Goal: Information Seeking & Learning: Check status

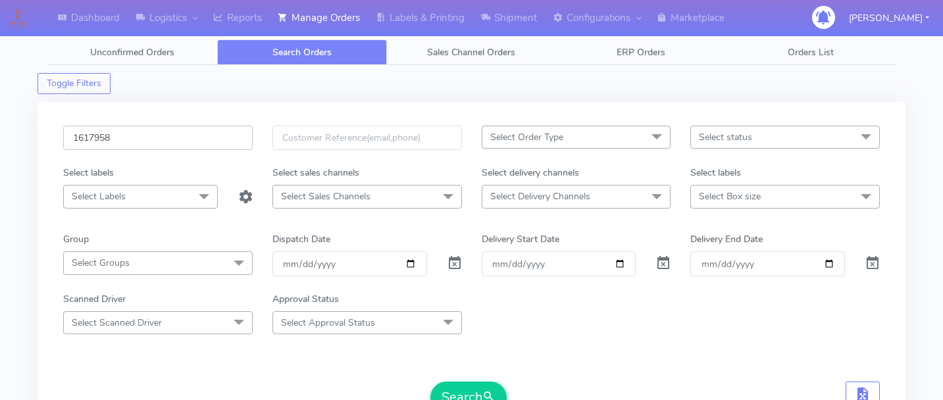
click at [172, 140] on input "1617958" at bounding box center [158, 138] width 190 height 24
paste input "1617131"
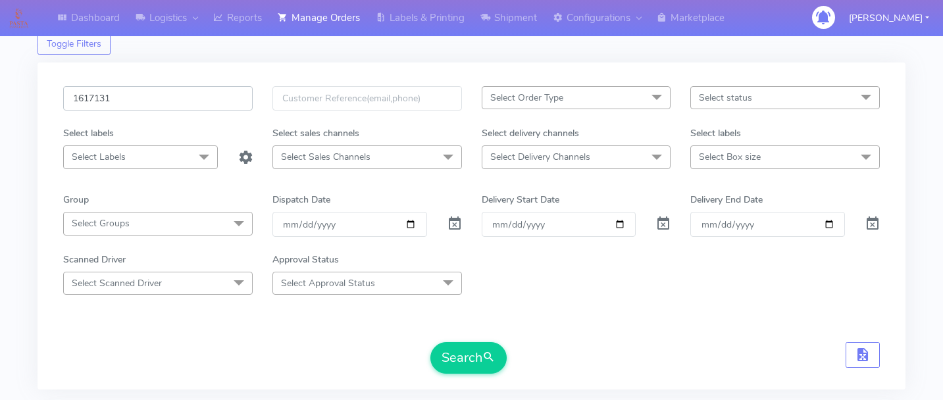
scroll to position [51, 0]
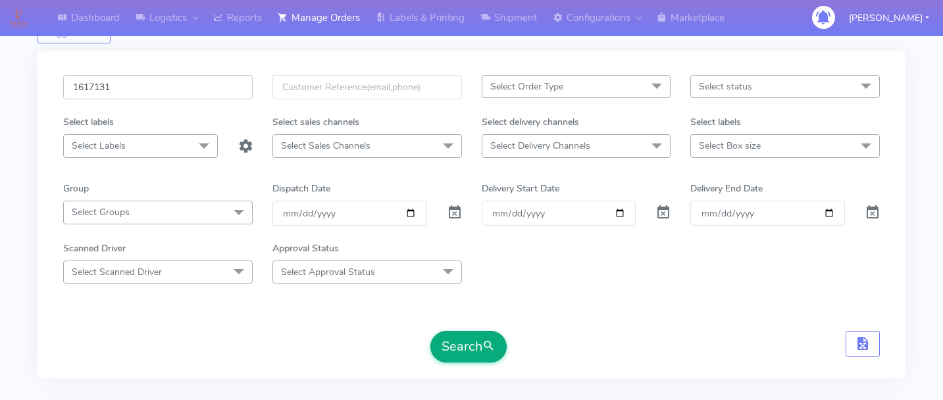
type input "1617131"
click at [456, 332] on button "Search" at bounding box center [468, 347] width 76 height 32
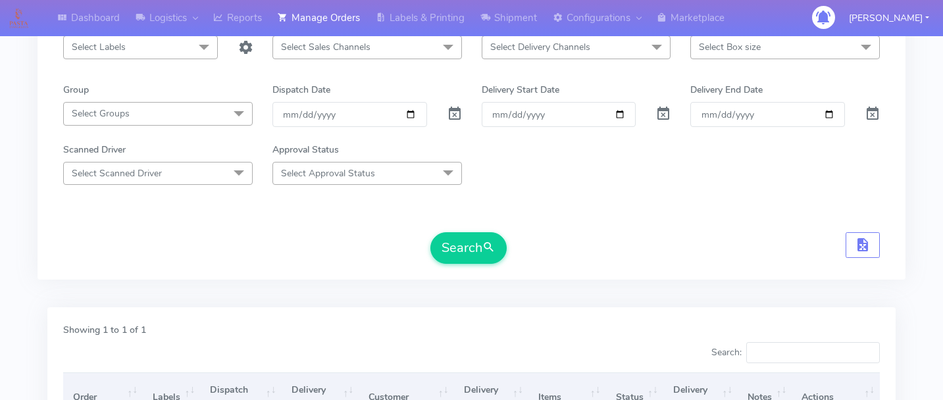
scroll to position [0, 0]
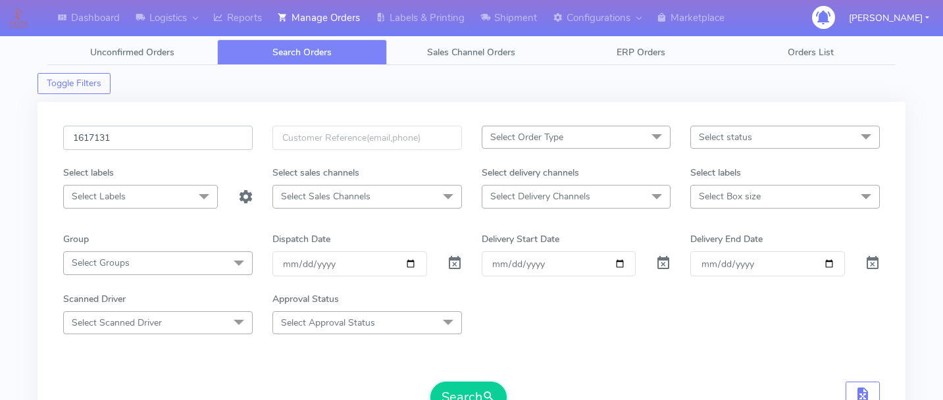
click at [185, 149] on input "1617131" at bounding box center [158, 138] width 190 height 24
paste input "1618471"
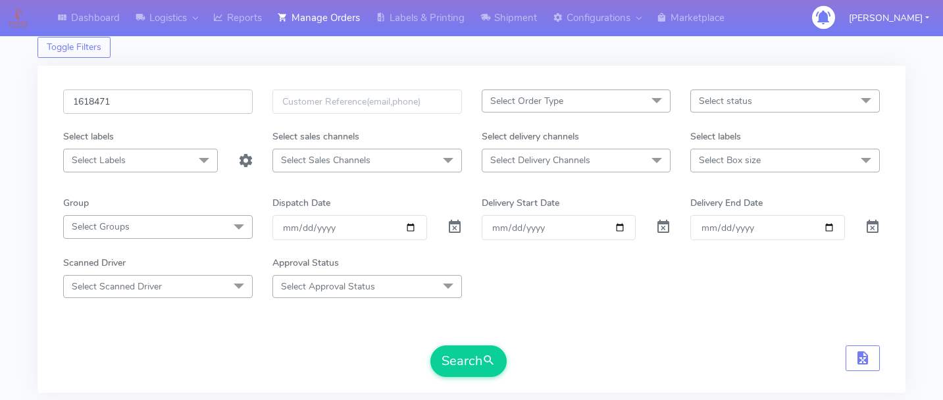
scroll to position [38, 0]
type input "1618471"
click at [477, 359] on button "Search" at bounding box center [468, 360] width 76 height 32
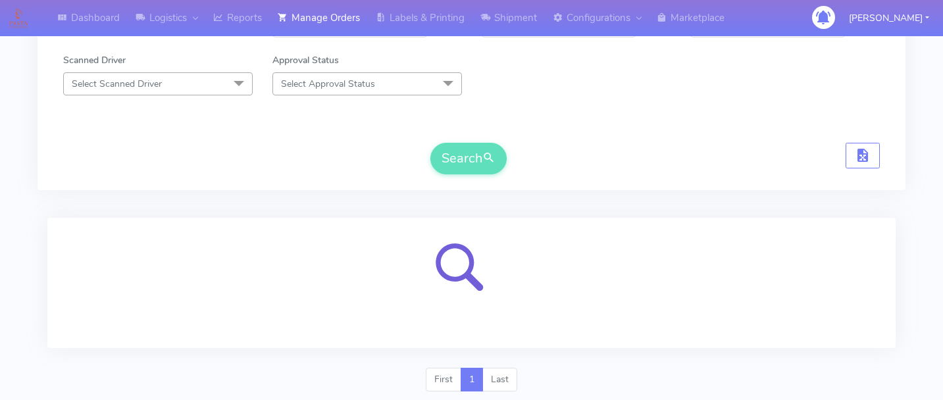
scroll to position [280, 0]
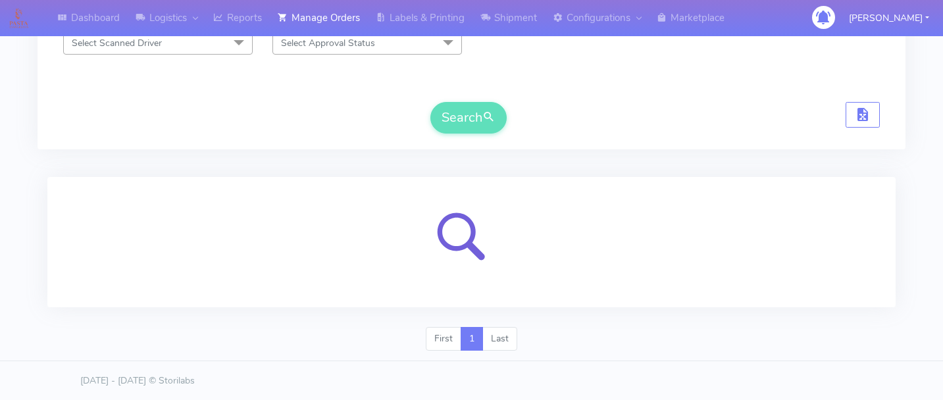
click at [596, 328] on div "First 1 Last" at bounding box center [472, 344] width 868 height 34
